Goal: Information Seeking & Learning: Get advice/opinions

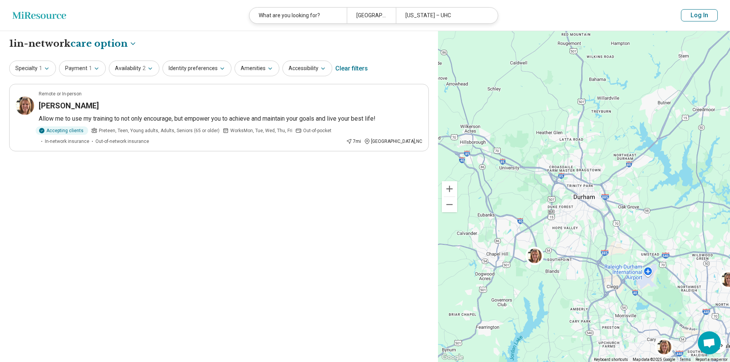
select select "***"
click at [344, 70] on div "Clear filters" at bounding box center [351, 68] width 33 height 18
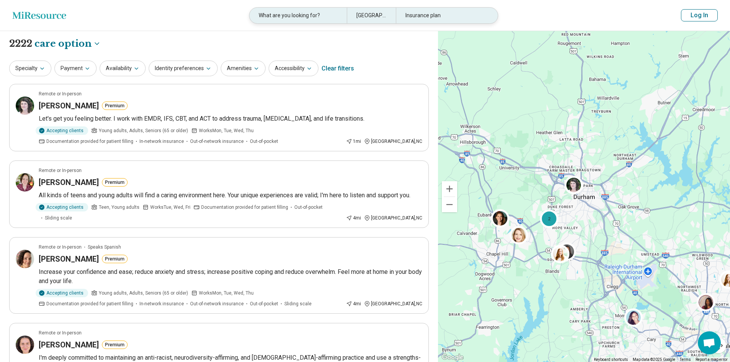
click at [308, 12] on div "What are you looking for?" at bounding box center [297, 16] width 97 height 16
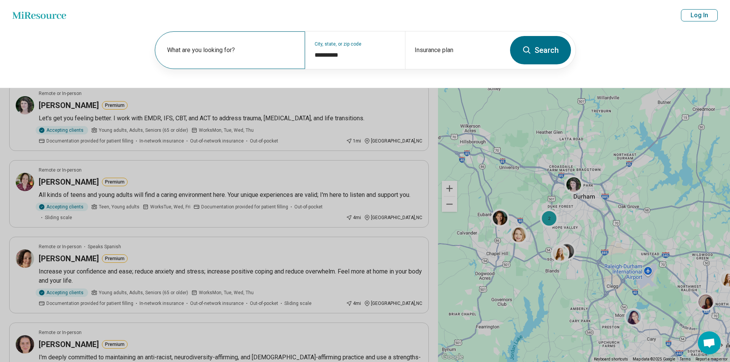
click at [257, 44] on div "What are you looking for?" at bounding box center [230, 50] width 150 height 38
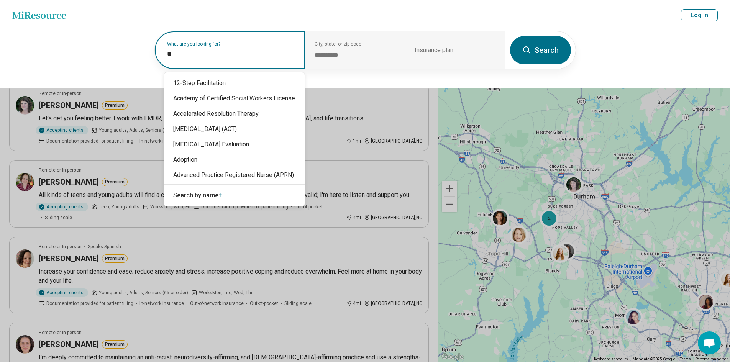
type input "*"
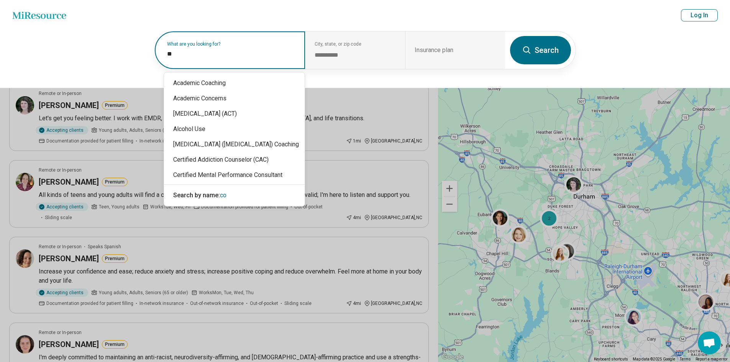
type input "***"
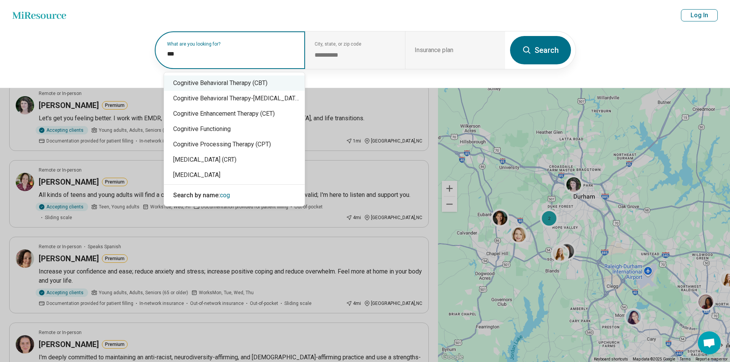
click at [227, 83] on div "Cognitive Behavioral Therapy (CBT)" at bounding box center [234, 82] width 141 height 15
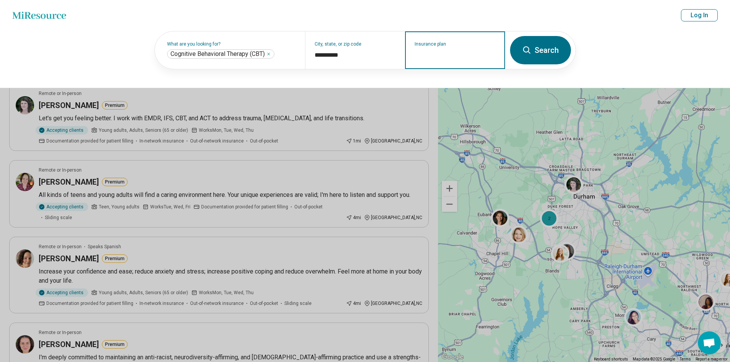
click at [449, 61] on div "Insurance plan" at bounding box center [455, 50] width 100 height 38
type input "***"
click at [422, 95] on div "UHC" at bounding box center [434, 98] width 56 height 15
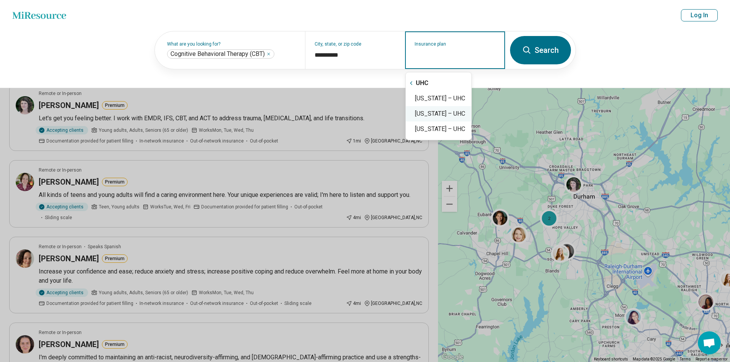
click at [420, 111] on div "South Carolina – UHC" at bounding box center [438, 113] width 65 height 15
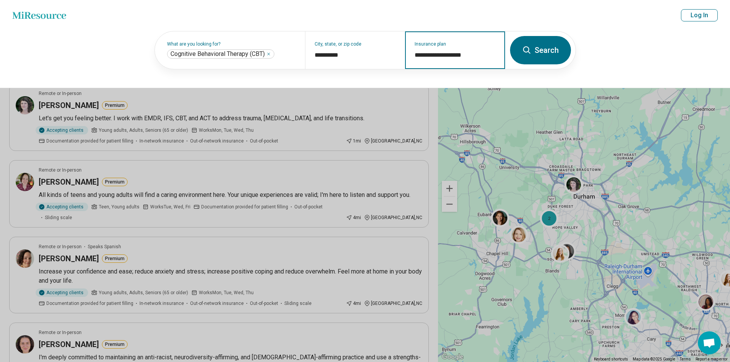
type input "**********"
click at [541, 58] on button "Search" at bounding box center [540, 50] width 61 height 28
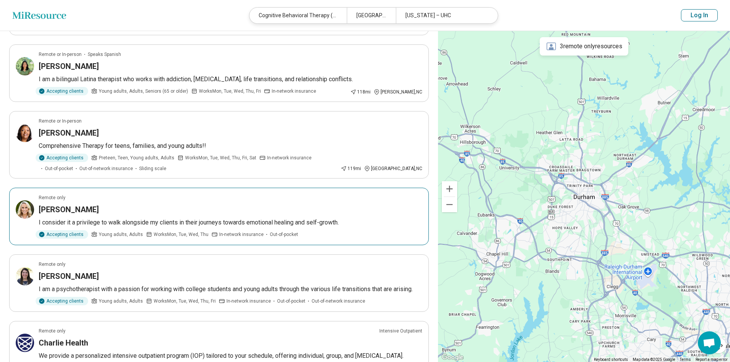
scroll to position [106, 0]
click at [304, 213] on div "[PERSON_NAME]" at bounding box center [230, 209] width 383 height 11
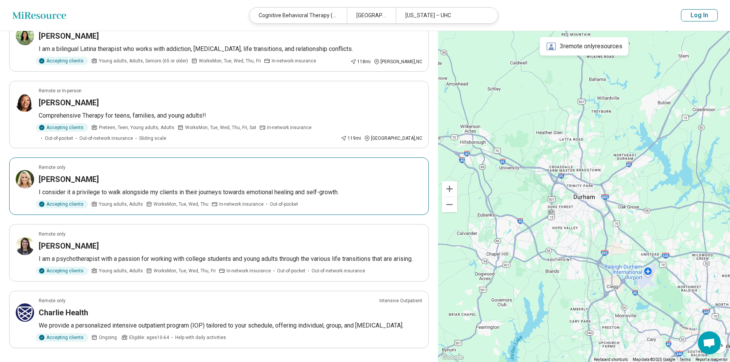
scroll to position [137, 0]
click at [691, 16] on button "Log In" at bounding box center [698, 15] width 37 height 12
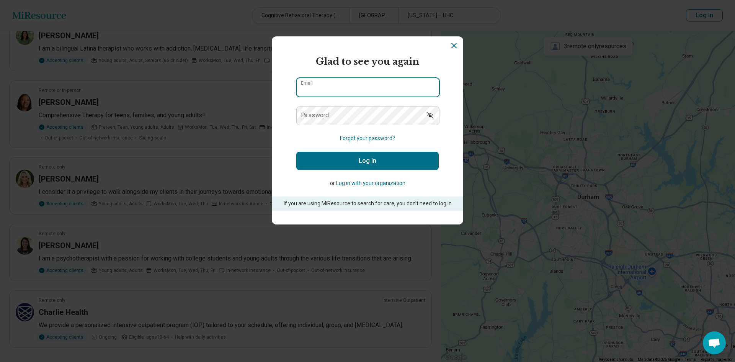
type input "**********"
click at [352, 165] on button "Log In" at bounding box center [367, 161] width 142 height 18
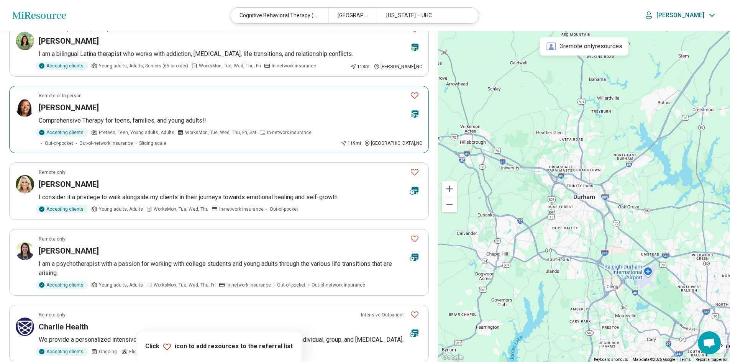
scroll to position [128, 0]
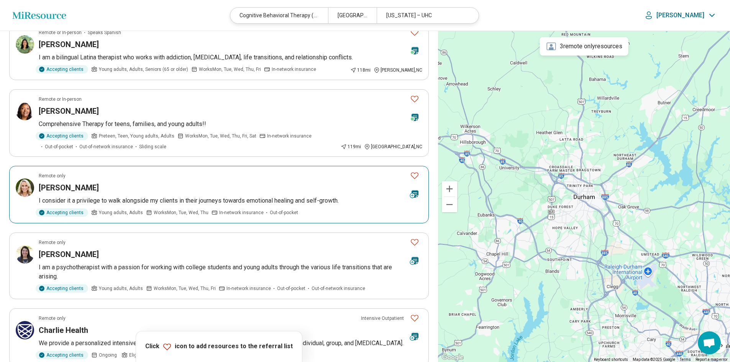
click at [415, 196] on icon at bounding box center [414, 194] width 7 height 8
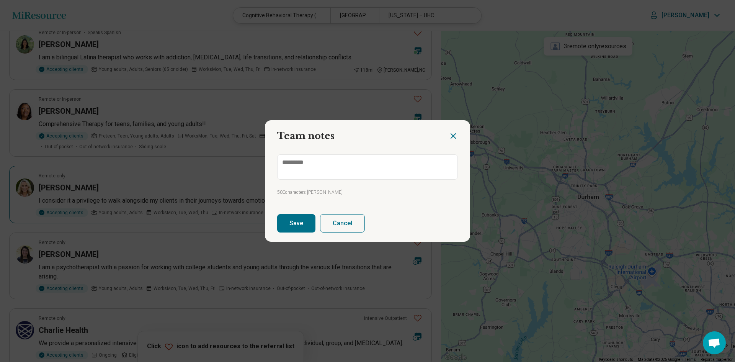
click at [450, 133] on icon "Close dialog" at bounding box center [453, 135] width 9 height 9
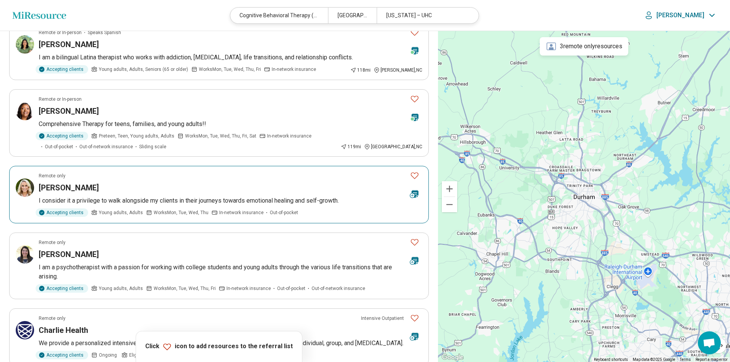
click at [412, 193] on icon at bounding box center [414, 194] width 7 height 8
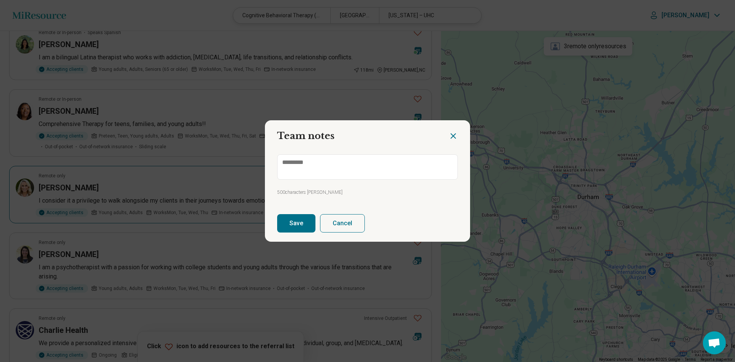
click at [304, 218] on button "Save" at bounding box center [296, 223] width 38 height 18
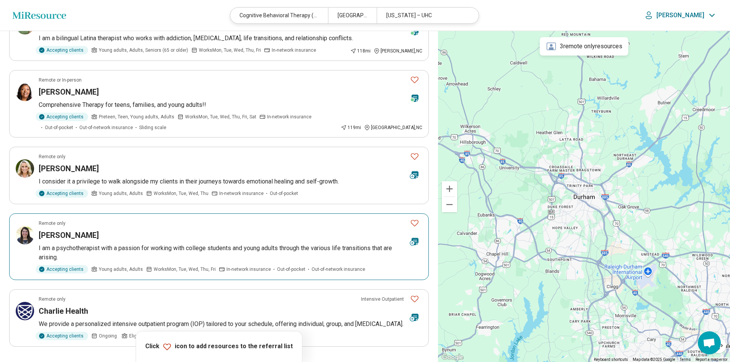
scroll to position [147, 0]
click at [414, 241] on icon at bounding box center [414, 241] width 7 height 8
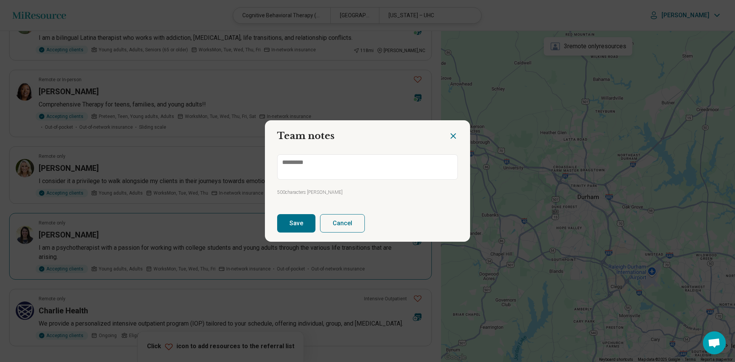
click at [291, 218] on button "Save" at bounding box center [296, 223] width 38 height 18
type textarea "*"
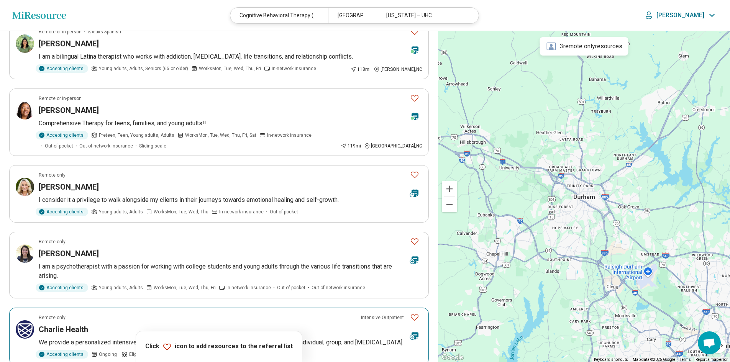
scroll to position [128, 0]
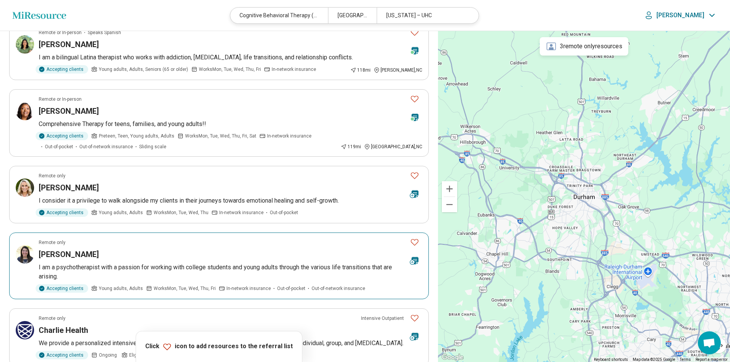
click at [414, 242] on icon "Favorite" at bounding box center [414, 241] width 9 height 9
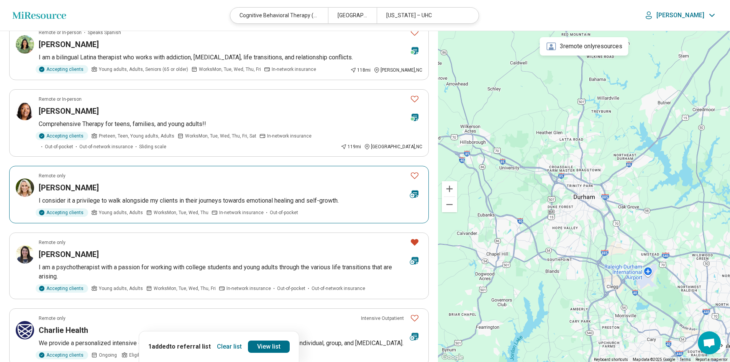
click at [412, 170] on button "Favorite" at bounding box center [414, 176] width 15 height 16
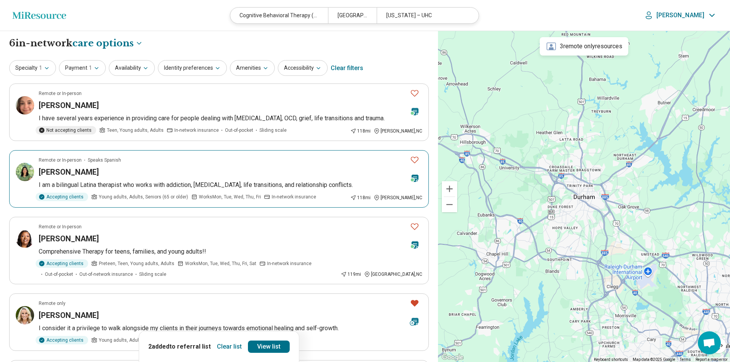
scroll to position [0, 0]
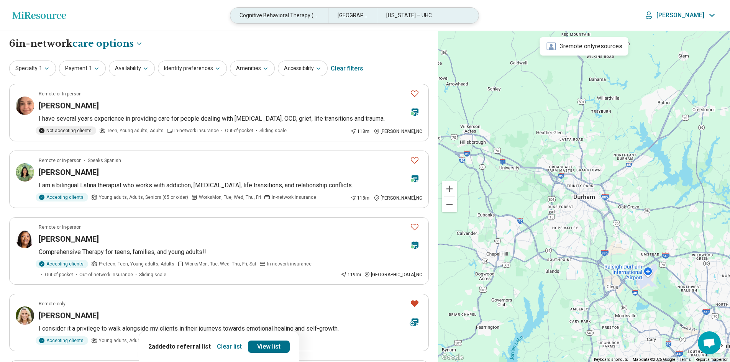
click at [326, 15] on div "Cognitive Behavioral Therapy (CBT)" at bounding box center [278, 16] width 97 height 16
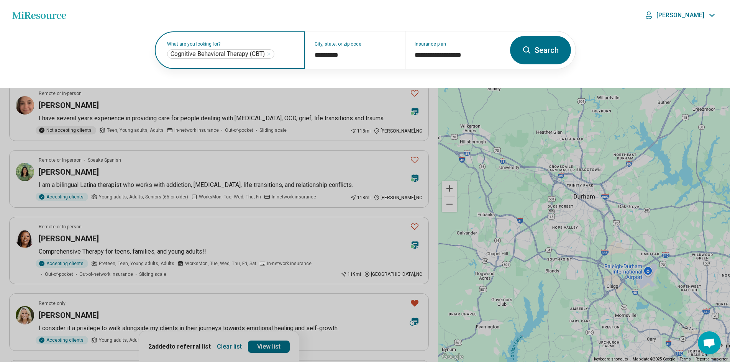
click at [271, 54] on icon "Remove" at bounding box center [268, 54] width 5 height 5
click at [271, 46] on label "What are you looking for?" at bounding box center [231, 44] width 129 height 5
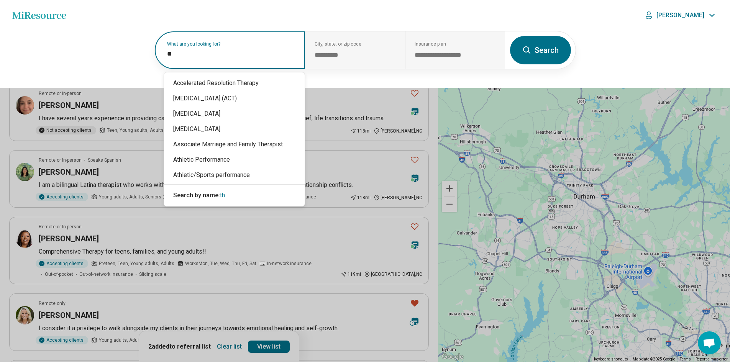
type input "*"
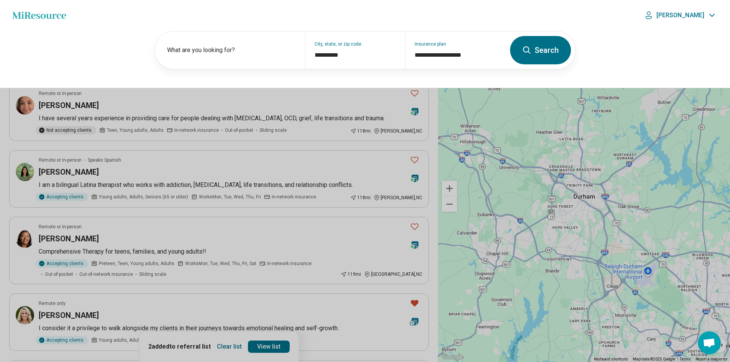
click at [548, 51] on button "Search" at bounding box center [540, 50] width 61 height 28
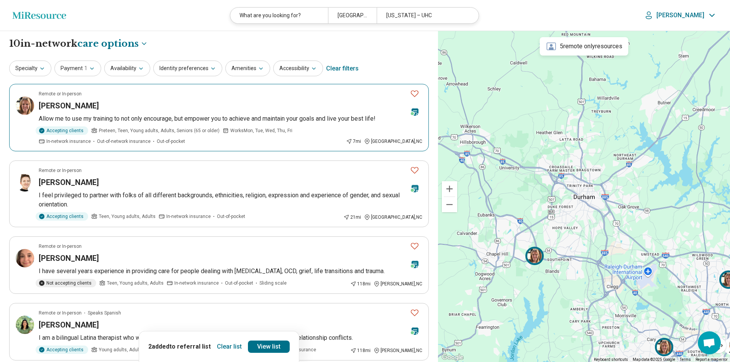
click at [417, 93] on icon "Favorite" at bounding box center [414, 93] width 9 height 9
click at [303, 184] on div "Brittany Barnette" at bounding box center [221, 182] width 365 height 11
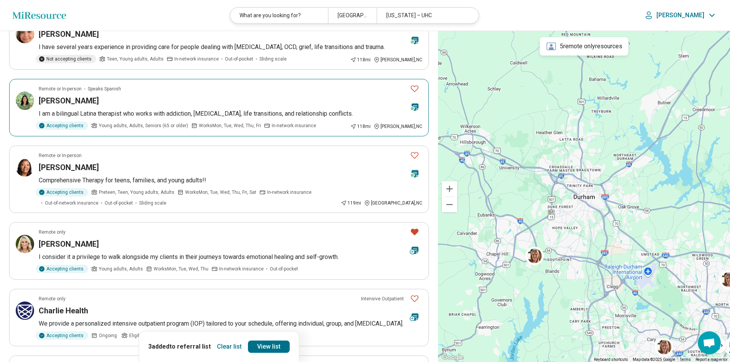
scroll to position [224, 0]
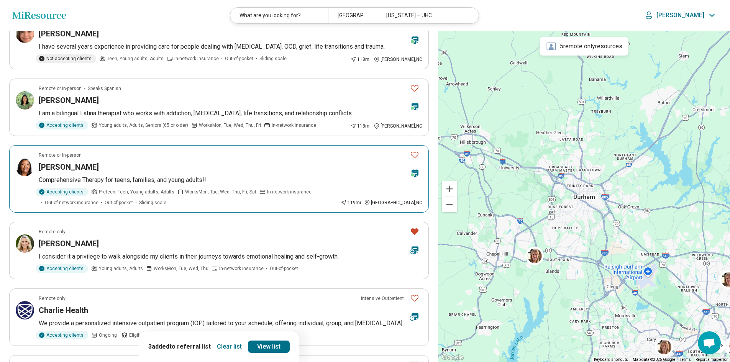
click at [214, 172] on article "Remote or In-person Lontonia Bryant Comprehensive Therapy for teens, families, …" at bounding box center [218, 178] width 419 height 67
click at [417, 173] on icon at bounding box center [414, 173] width 7 height 8
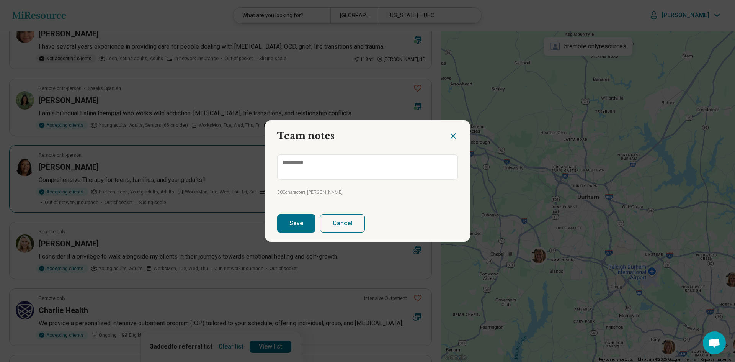
click at [283, 224] on button "Save" at bounding box center [296, 223] width 38 height 18
type textarea "*"
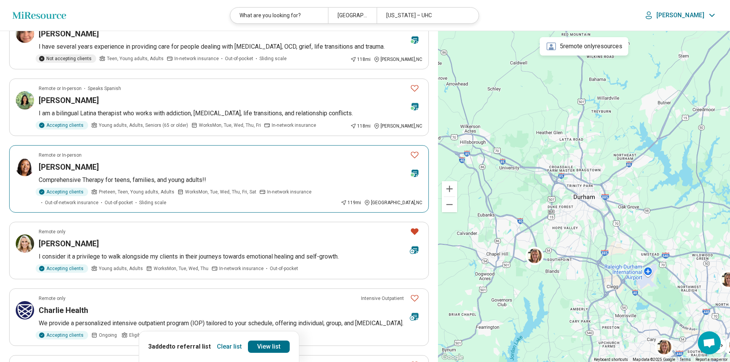
click at [414, 155] on icon "Favorite" at bounding box center [414, 154] width 9 height 9
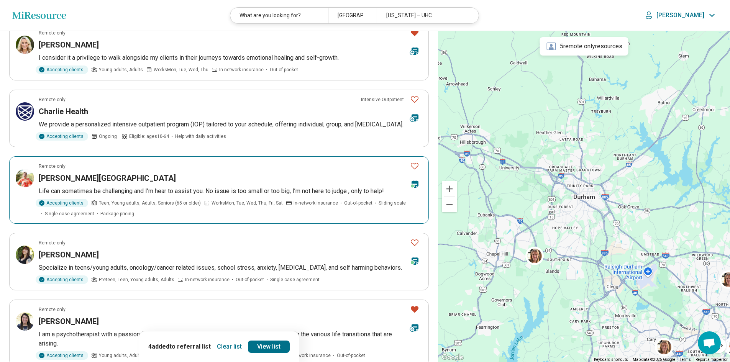
scroll to position [424, 0]
click at [98, 174] on h3 "Malissa Truesdale-Crawford" at bounding box center [107, 177] width 137 height 11
click at [416, 164] on icon "Favorite" at bounding box center [414, 164] width 9 height 9
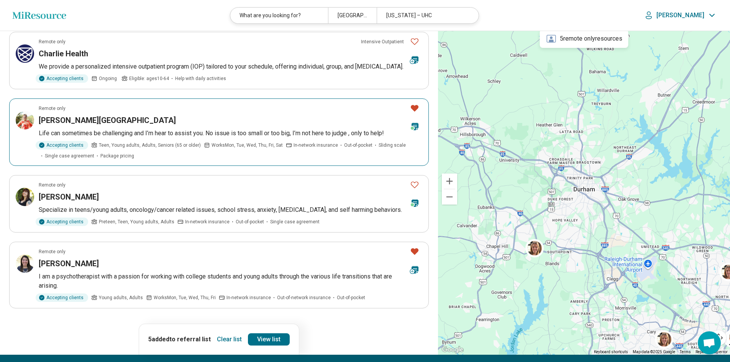
scroll to position [481, 0]
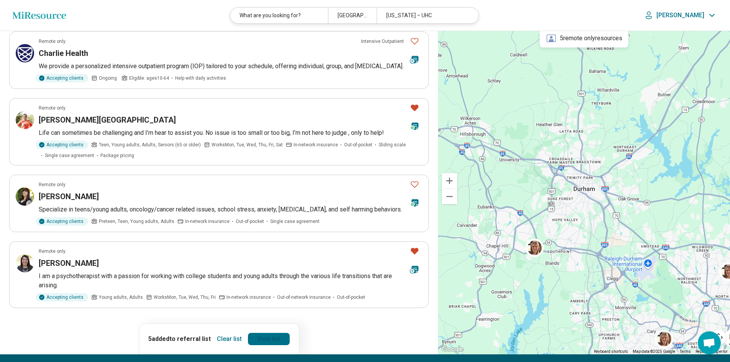
click at [268, 339] on link "View list" at bounding box center [269, 339] width 42 height 12
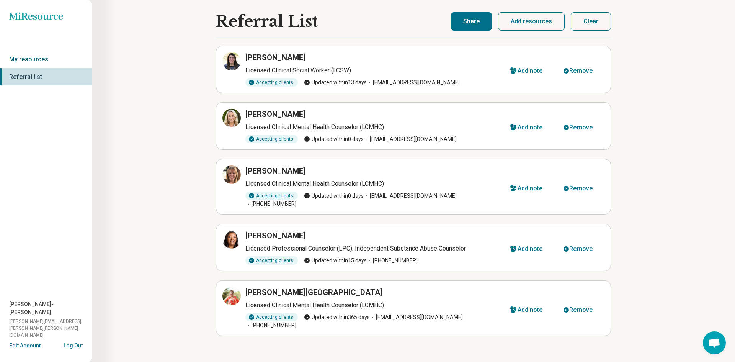
click at [50, 59] on link "My resources" at bounding box center [46, 60] width 92 height 18
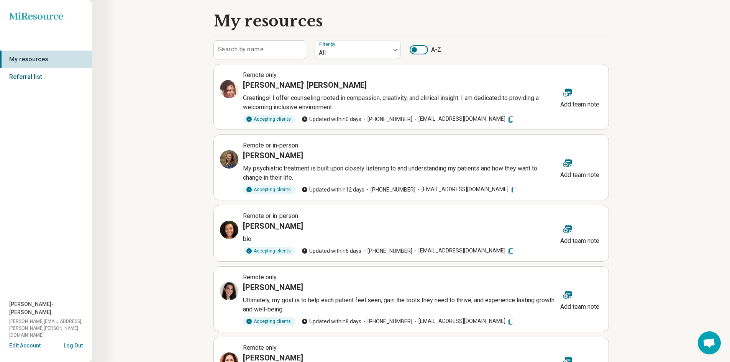
click at [38, 75] on link "Referral list" at bounding box center [46, 77] width 92 height 18
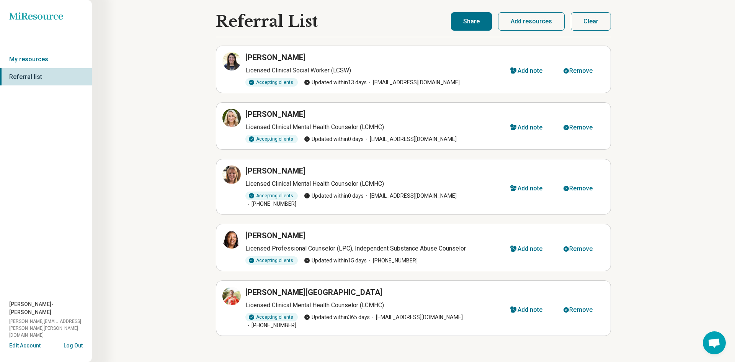
click at [532, 26] on button "Add resources" at bounding box center [531, 21] width 67 height 18
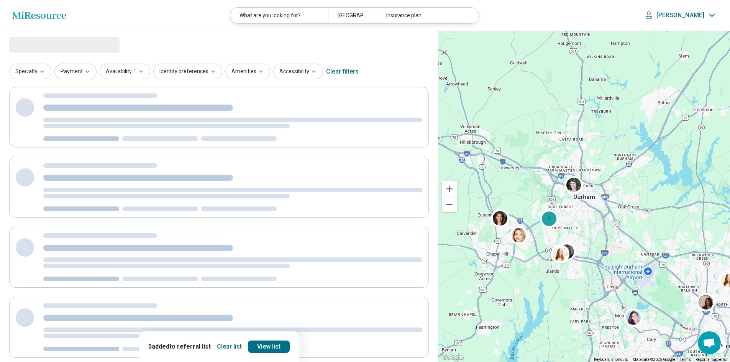
select select "***"
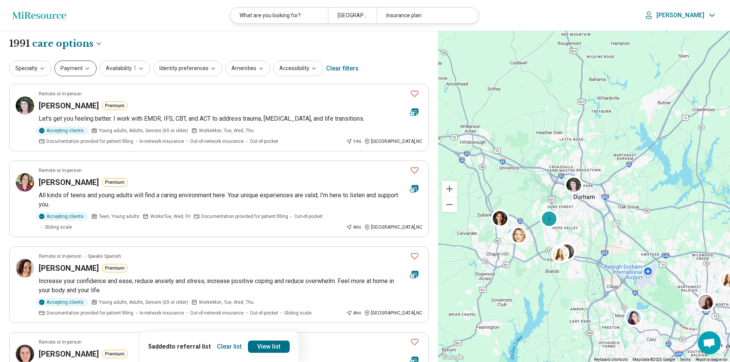
click at [71, 73] on button "Payment" at bounding box center [75, 69] width 42 height 16
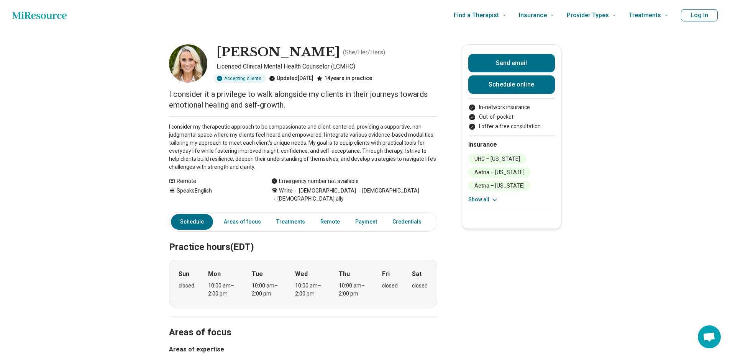
click at [485, 200] on button "Show all" at bounding box center [483, 200] width 30 height 8
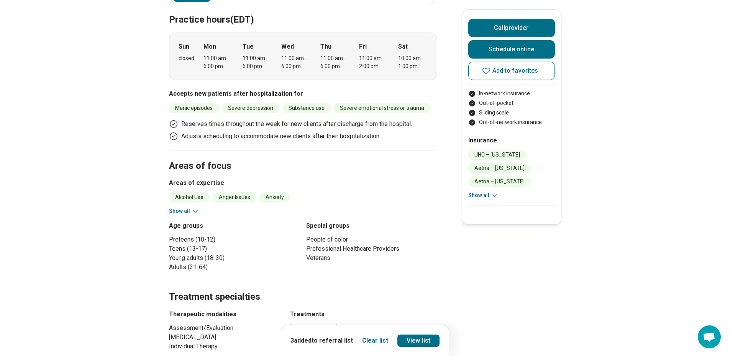
scroll to position [224, 0]
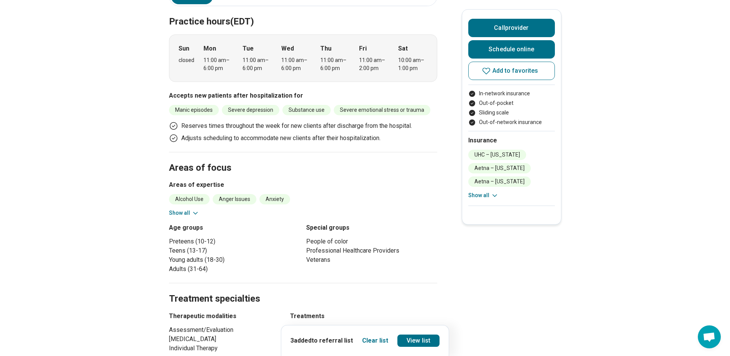
click at [185, 209] on button "Show all" at bounding box center [184, 213] width 30 height 8
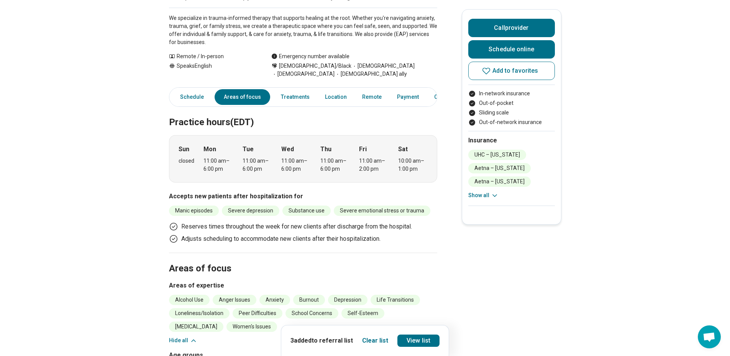
scroll to position [0, 0]
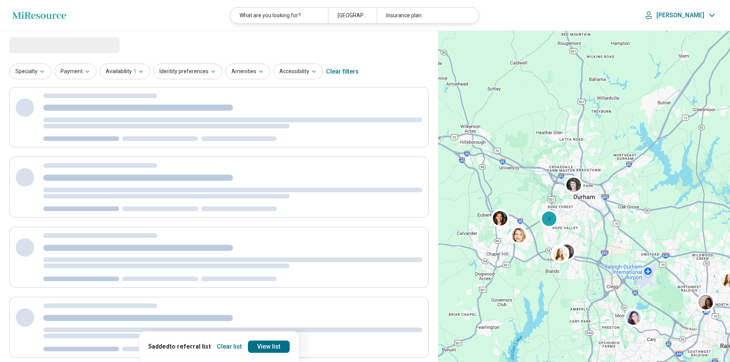
select select "***"
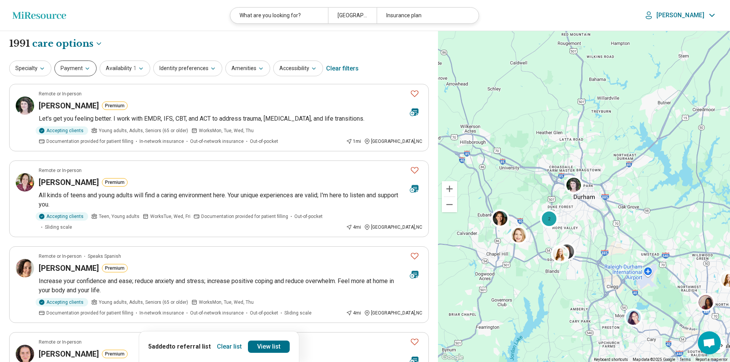
click at [85, 68] on icon "button" at bounding box center [87, 68] width 6 height 6
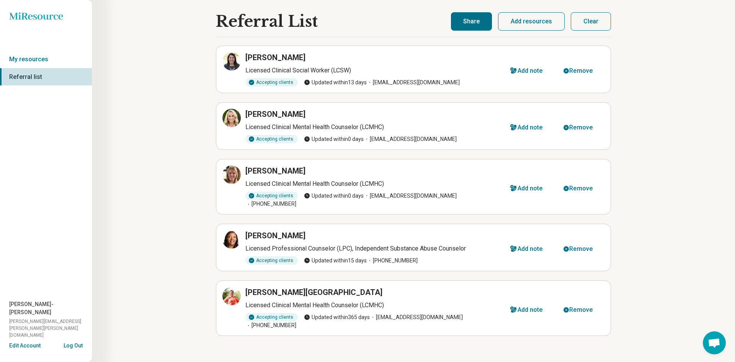
click at [538, 16] on button "Add resources" at bounding box center [531, 21] width 67 height 18
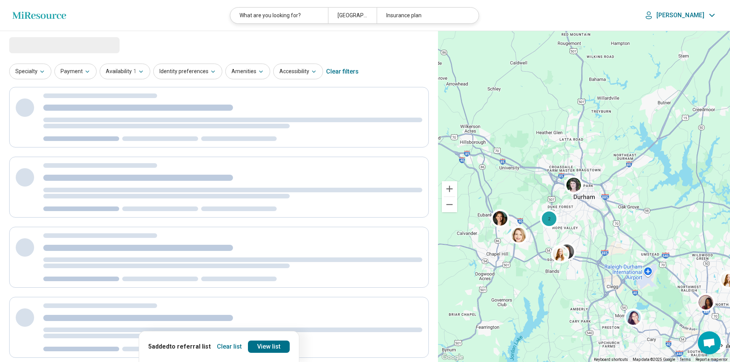
select select "***"
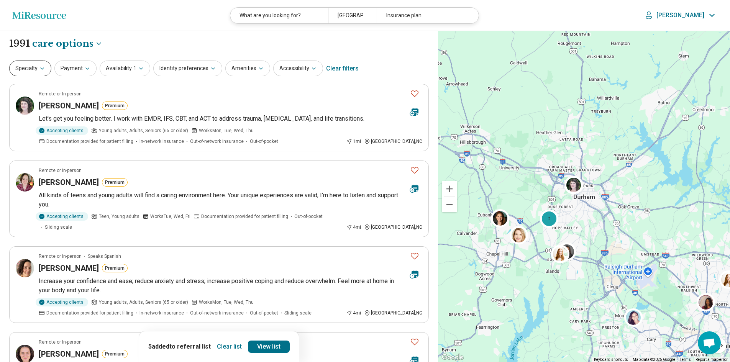
click at [38, 64] on button "Specialty" at bounding box center [30, 69] width 42 height 16
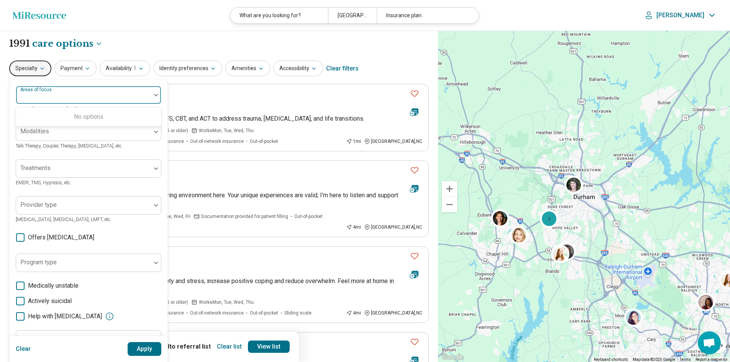
click at [44, 92] on label "Areas of focus" at bounding box center [36, 89] width 33 height 5
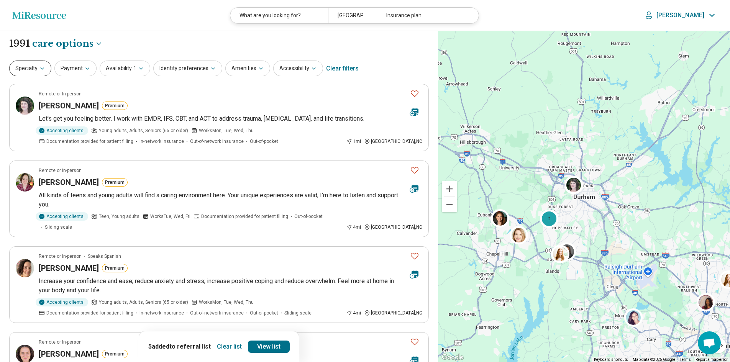
click at [37, 70] on button "Specialty" at bounding box center [30, 69] width 42 height 16
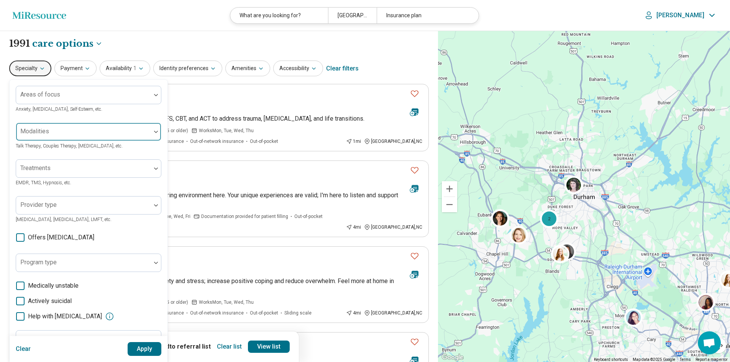
click at [153, 133] on div at bounding box center [156, 132] width 10 height 2
type input "*"
click at [11, 184] on div "Areas of focus Anxiety, Depression, Self-Esteem, etc. Use Up and Down to choose…" at bounding box center [89, 236] width 158 height 312
click at [79, 72] on button "Payment" at bounding box center [75, 69] width 42 height 16
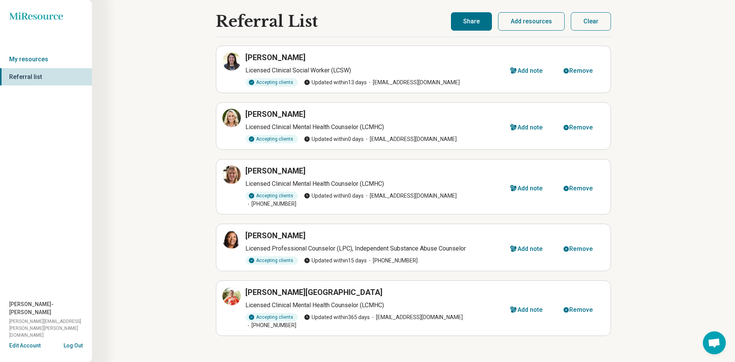
click at [526, 22] on button "Add resources" at bounding box center [531, 21] width 67 height 18
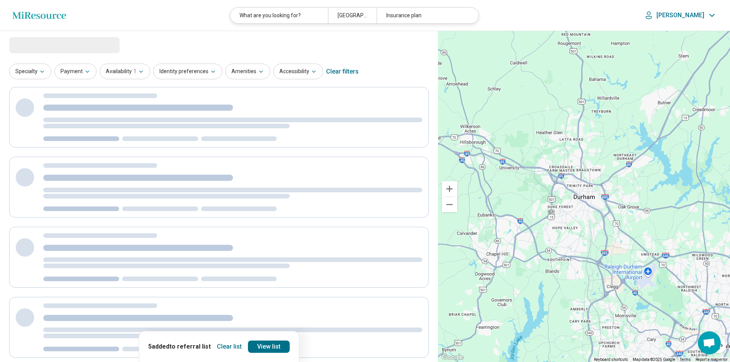
select select "***"
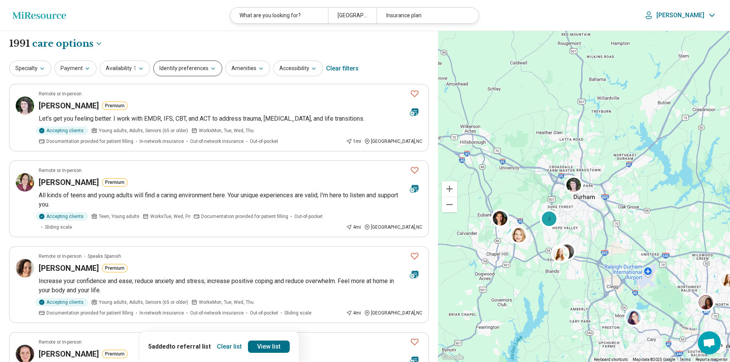
click at [190, 69] on button "Identity preferences" at bounding box center [187, 69] width 69 height 16
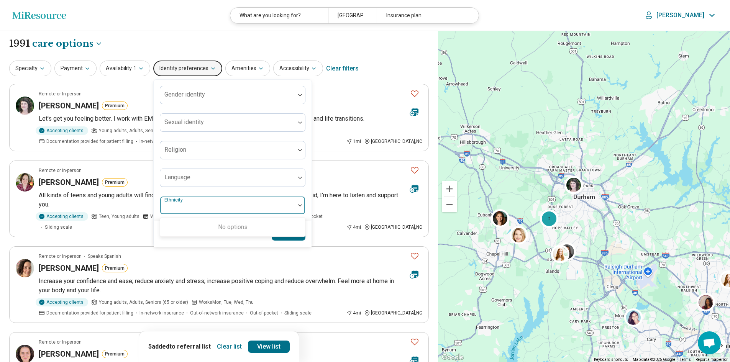
click at [190, 204] on div at bounding box center [227, 208] width 129 height 11
click at [298, 205] on img at bounding box center [300, 205] width 4 height 2
type input "*"
click at [188, 22] on header "Miresource logo What are you looking for? [GEOGRAPHIC_DATA], NC Insurance plan …" at bounding box center [365, 15] width 730 height 31
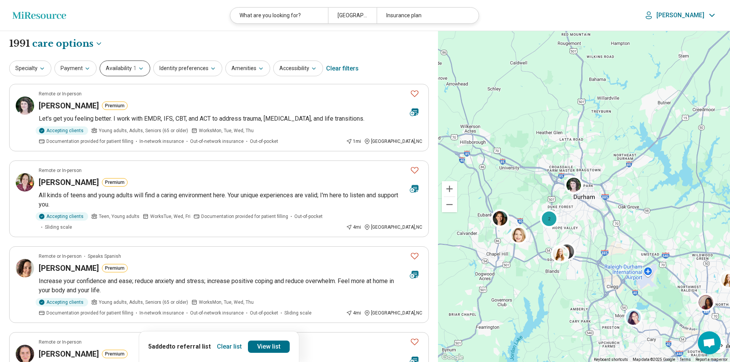
click at [138, 66] on icon "button" at bounding box center [141, 68] width 6 height 6
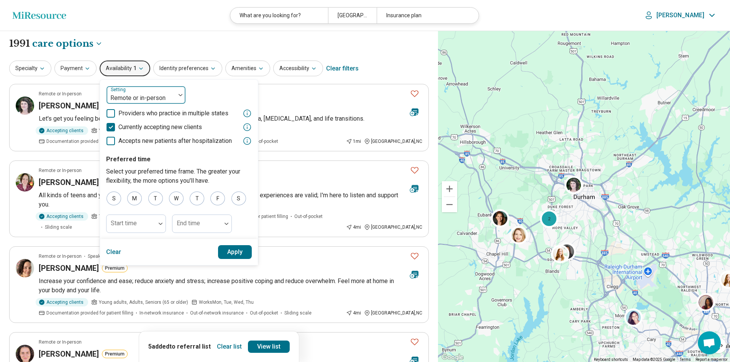
click at [178, 94] on img at bounding box center [180, 95] width 4 height 2
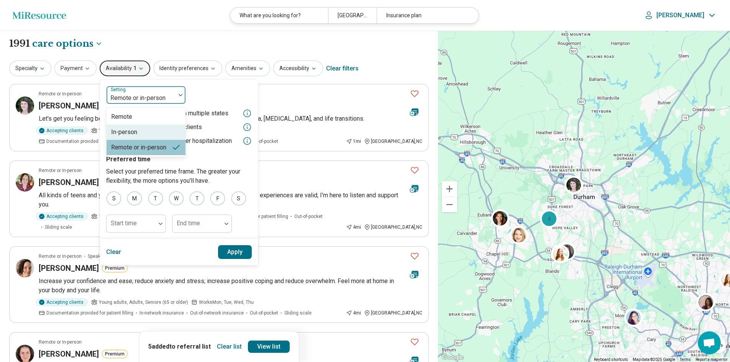
click at [136, 132] on div "In-person" at bounding box center [145, 131] width 79 height 15
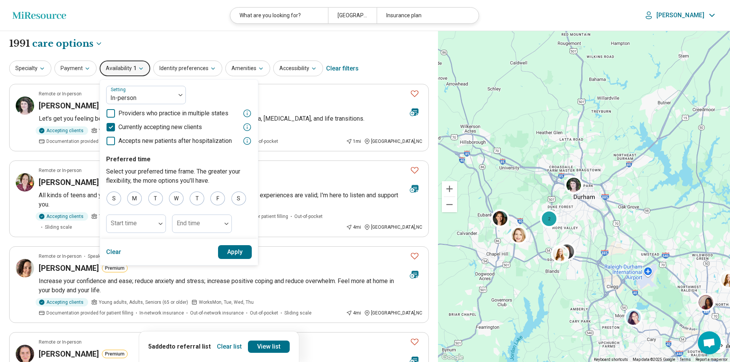
click at [234, 258] on button "Apply" at bounding box center [235, 252] width 34 height 14
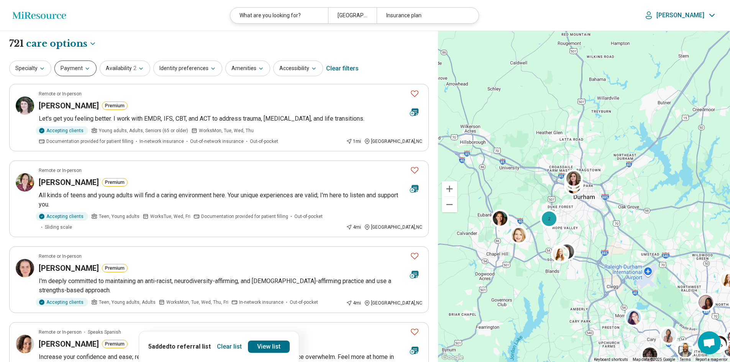
click at [86, 66] on icon "button" at bounding box center [87, 68] width 6 height 6
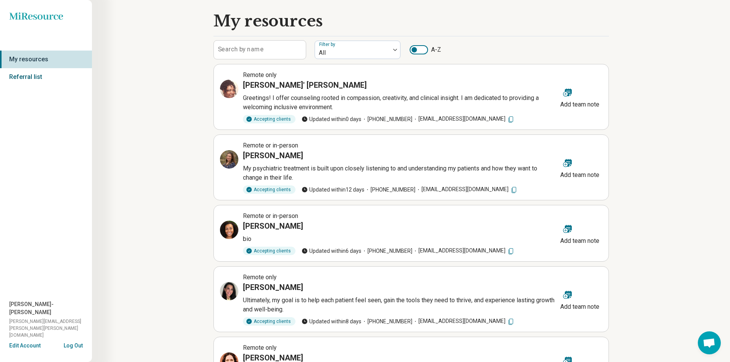
click at [27, 79] on link "Referral list" at bounding box center [46, 77] width 92 height 18
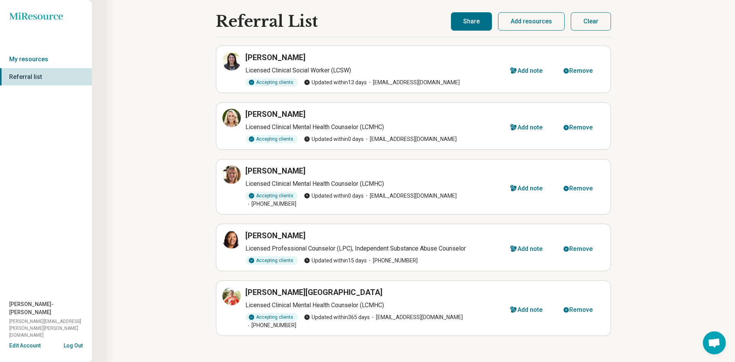
click at [523, 25] on button "Add resources" at bounding box center [531, 21] width 67 height 18
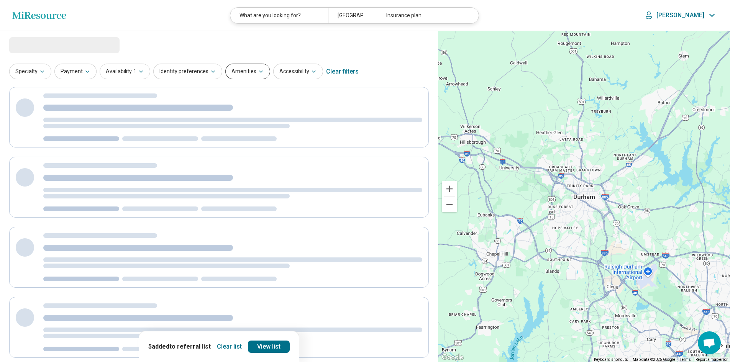
select select "***"
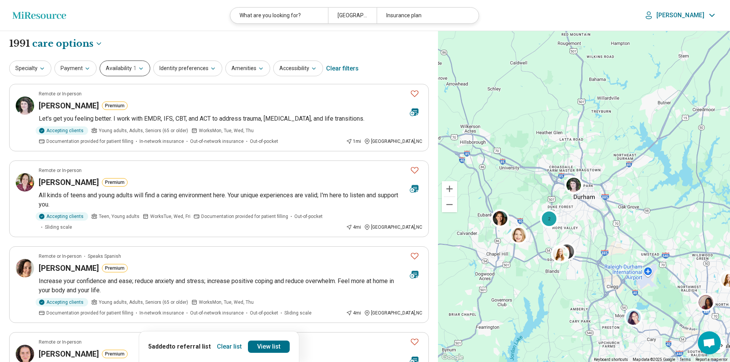
click at [129, 72] on button "Availability 1" at bounding box center [125, 69] width 51 height 16
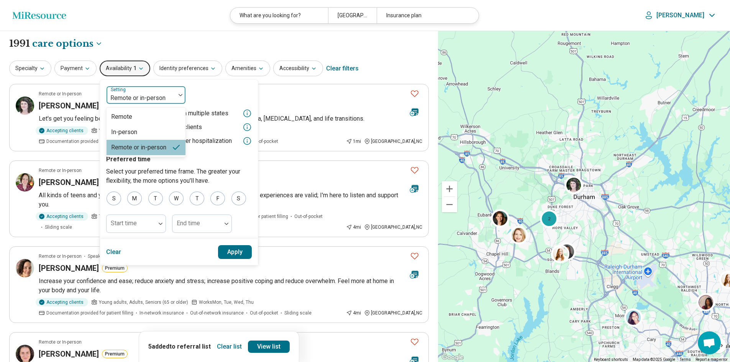
click at [120, 101] on div at bounding box center [141, 98] width 63 height 11
click at [116, 129] on div "In-person" at bounding box center [124, 132] width 26 height 9
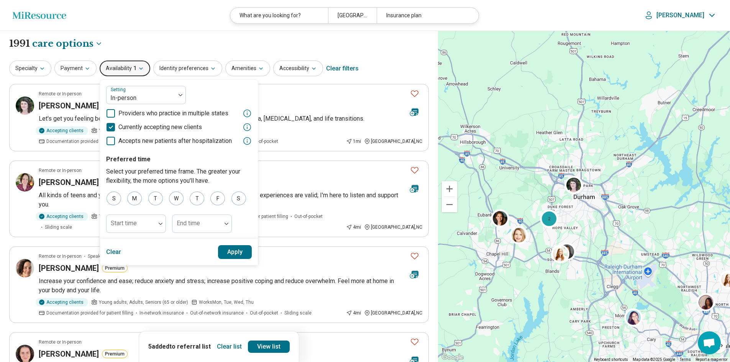
click at [226, 250] on button "Apply" at bounding box center [235, 252] width 34 height 14
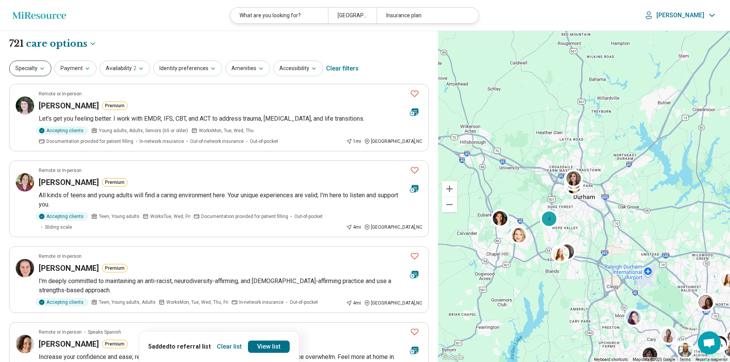
click at [36, 70] on button "Specialty" at bounding box center [30, 69] width 42 height 16
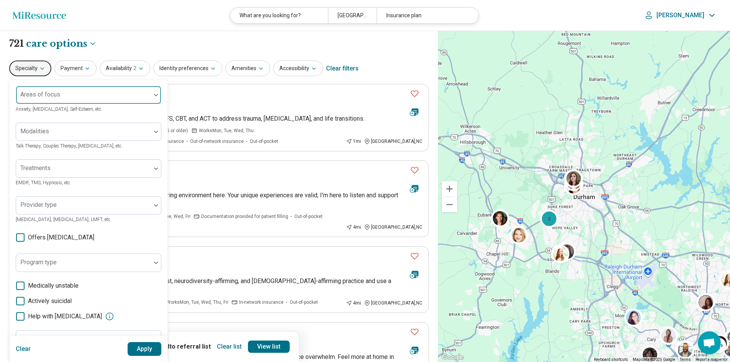
click at [32, 92] on label "Areas of focus" at bounding box center [40, 94] width 40 height 7
type input "**********"
click button "Apply" at bounding box center [145, 349] width 34 height 14
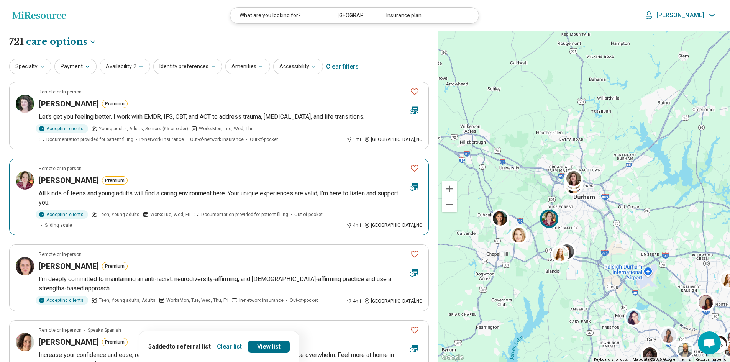
scroll to position [2, 0]
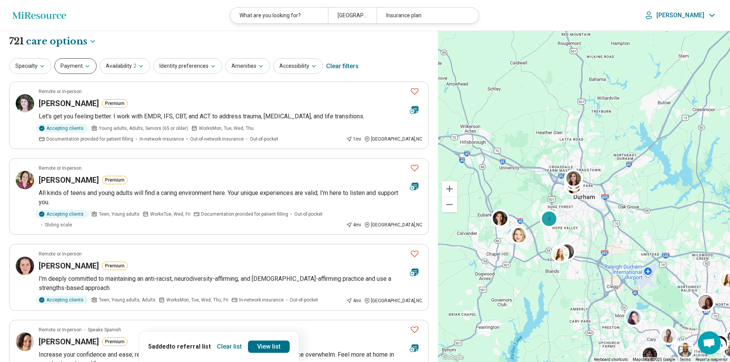
click at [85, 67] on icon "button" at bounding box center [87, 66] width 6 height 6
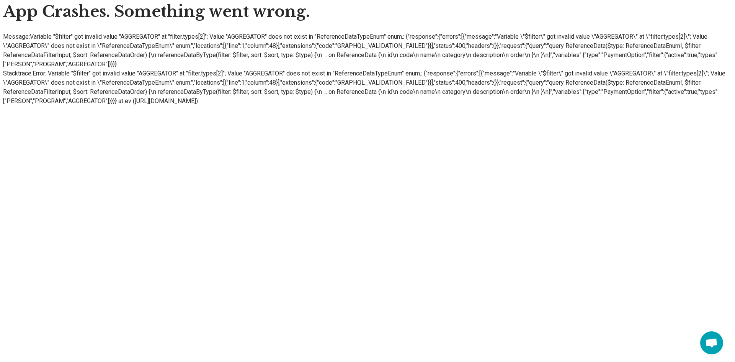
scroll to position [0, 0]
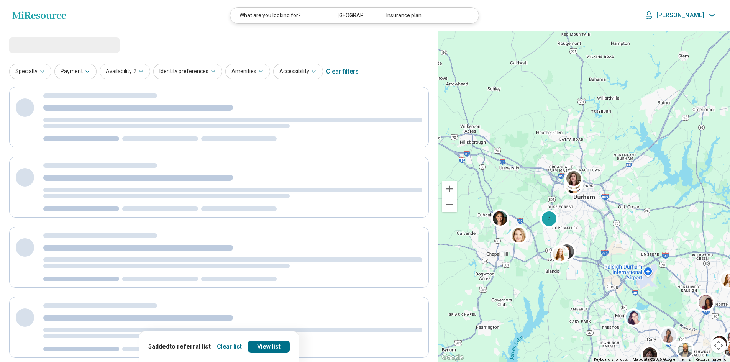
select select "***"
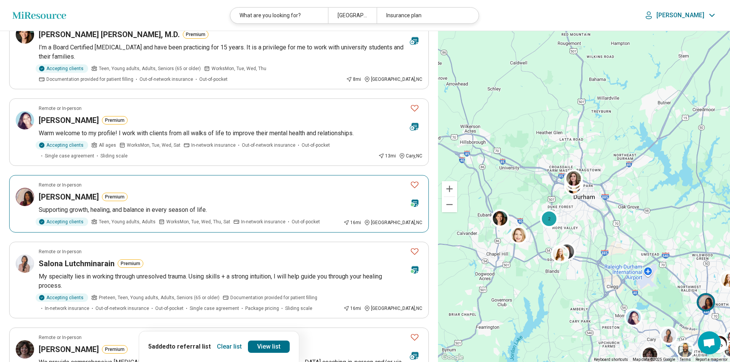
scroll to position [635, 0]
click at [246, 183] on article "Remote or In-person [PERSON_NAME] Premium Supporting growth, healing, and balan…" at bounding box center [218, 203] width 419 height 57
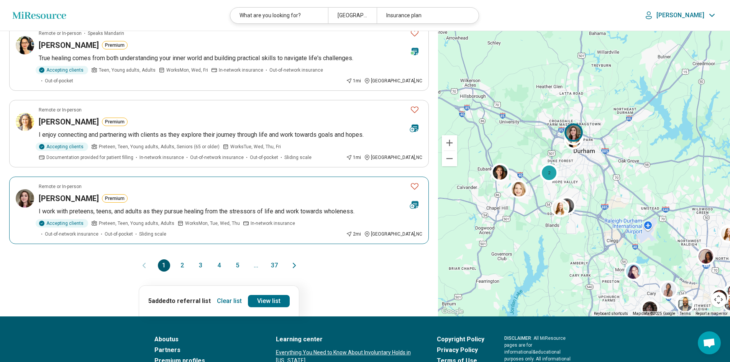
scroll to position [1415, 0]
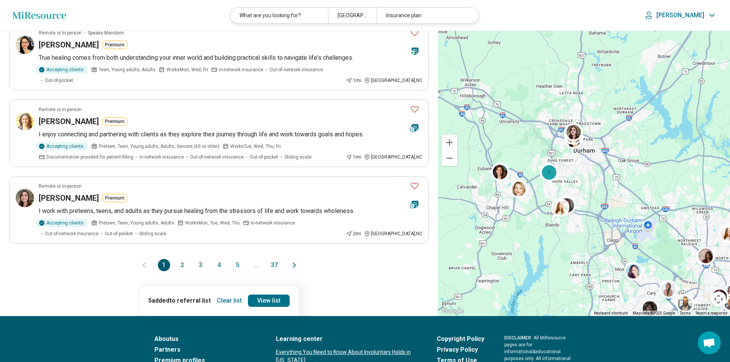
click at [183, 259] on button "2" at bounding box center [182, 265] width 12 height 12
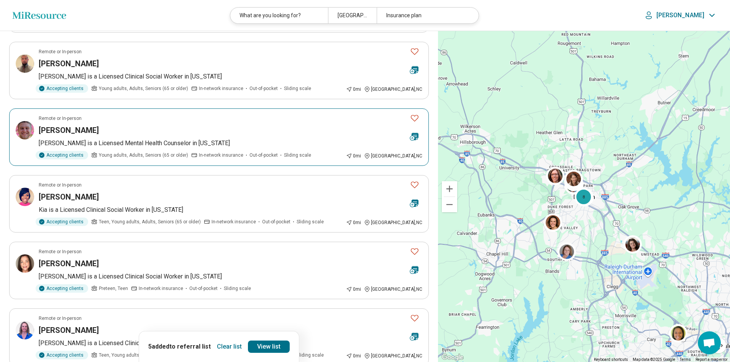
scroll to position [1017, 0]
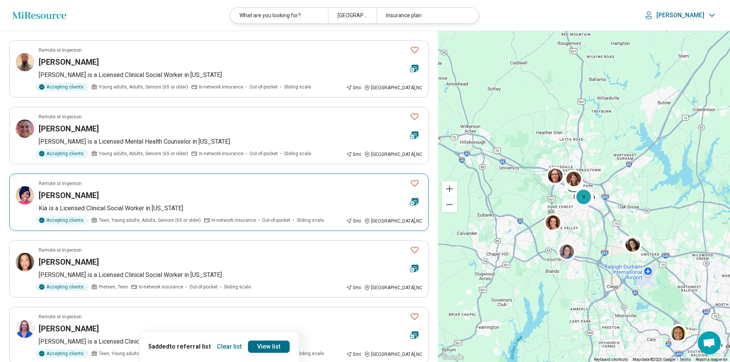
click at [174, 180] on article "Remote or In-person Kia Phillips Kia is a Licensed Clinical Social Worker in No…" at bounding box center [218, 201] width 419 height 57
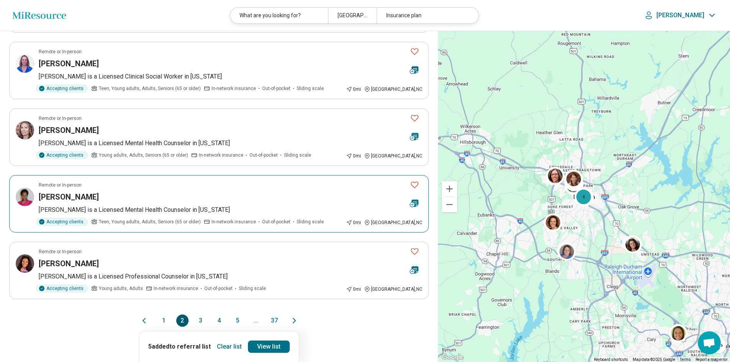
scroll to position [1284, 0]
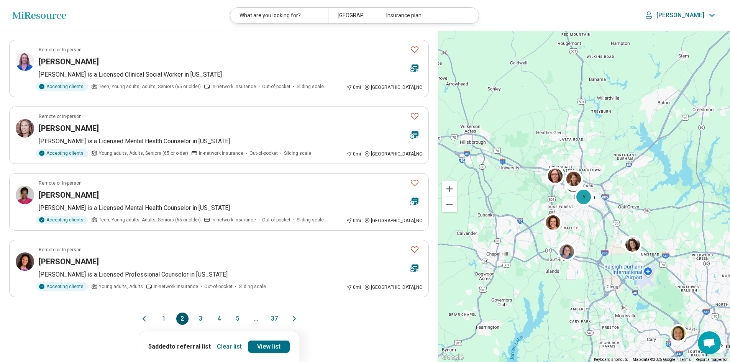
click at [198, 312] on button "3" at bounding box center [201, 318] width 12 height 12
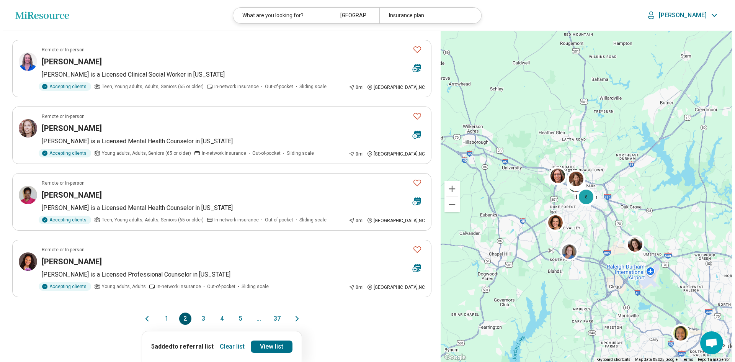
scroll to position [0, 0]
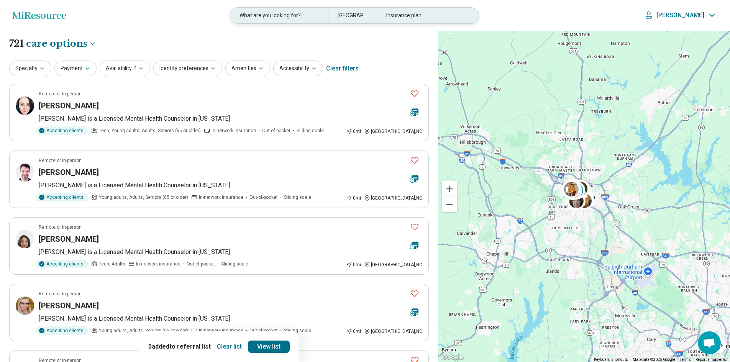
click at [403, 17] on div "Insurance plan" at bounding box center [424, 16] width 97 height 16
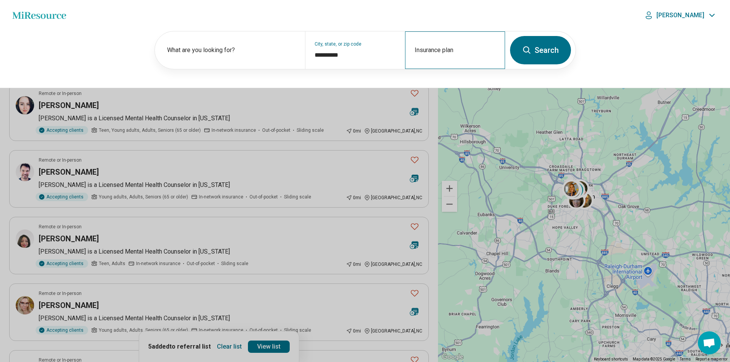
click at [433, 61] on div "Insurance plan" at bounding box center [455, 50] width 100 height 38
type input "***"
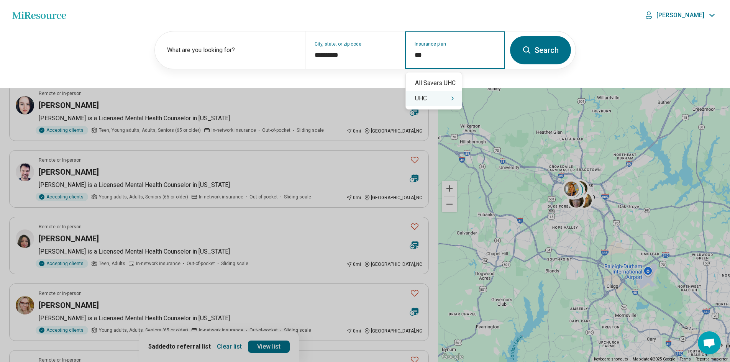
click at [429, 101] on div "UHC" at bounding box center [434, 98] width 56 height 15
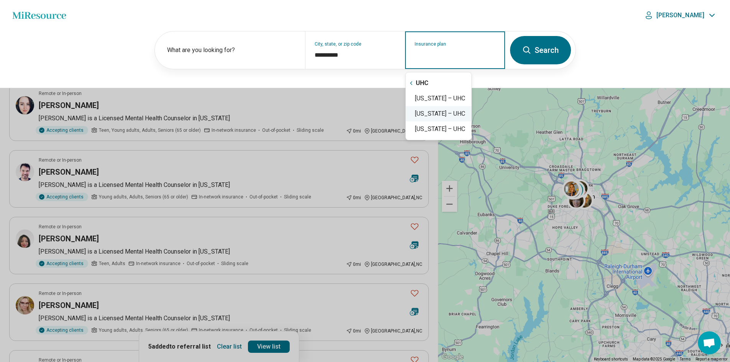
click at [426, 113] on div "South Carolina – UHC" at bounding box center [438, 113] width 65 height 15
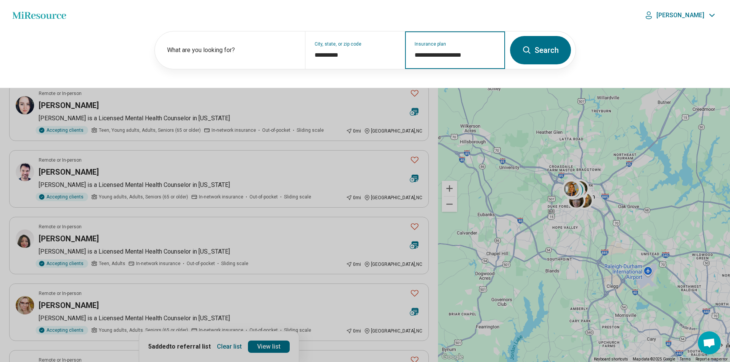
type input "**********"
click at [545, 50] on button "Search" at bounding box center [540, 50] width 61 height 28
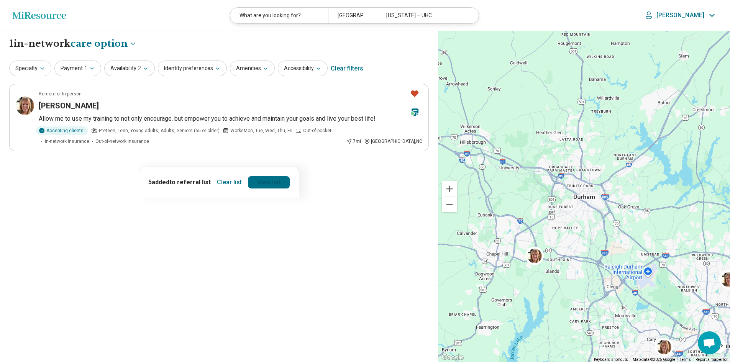
click at [264, 181] on link "View list" at bounding box center [269, 182] width 42 height 12
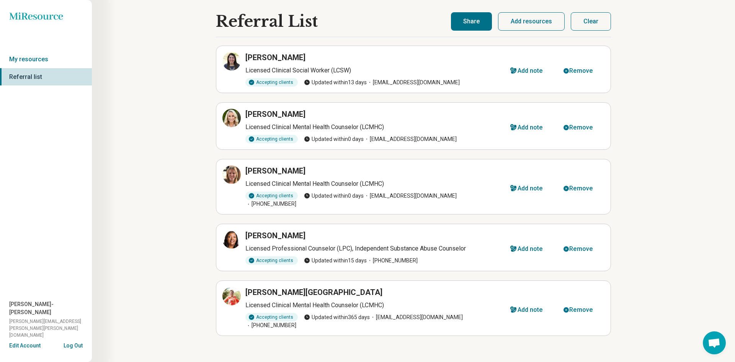
click at [478, 25] on button "Share" at bounding box center [471, 21] width 41 height 18
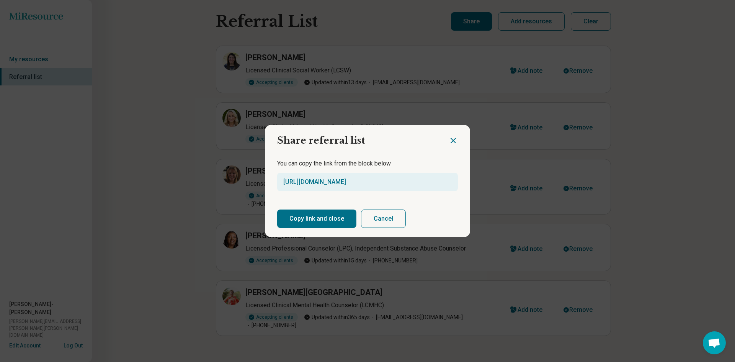
click at [337, 222] on button "Copy link and close" at bounding box center [316, 218] width 79 height 18
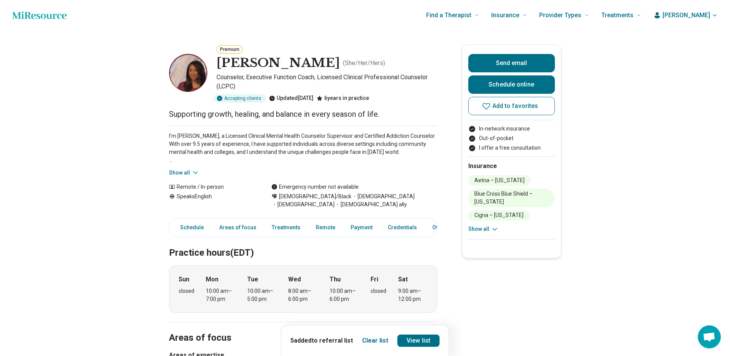
click at [478, 231] on button "Show all" at bounding box center [483, 229] width 30 height 8
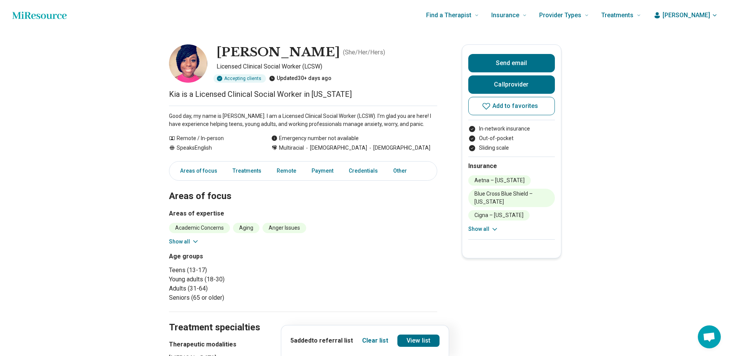
click at [478, 232] on button "Show all" at bounding box center [483, 229] width 30 height 8
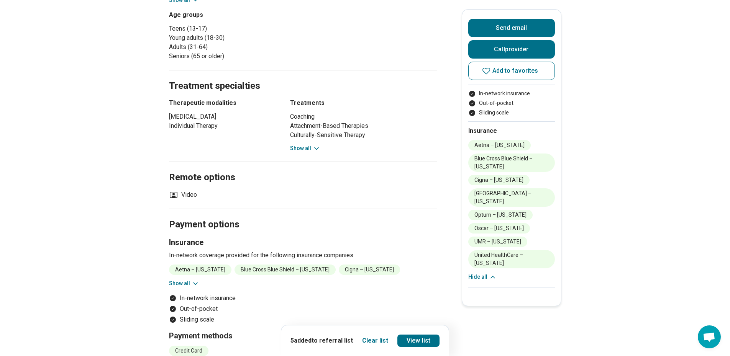
scroll to position [245, 0]
